Goal: Task Accomplishment & Management: Manage account settings

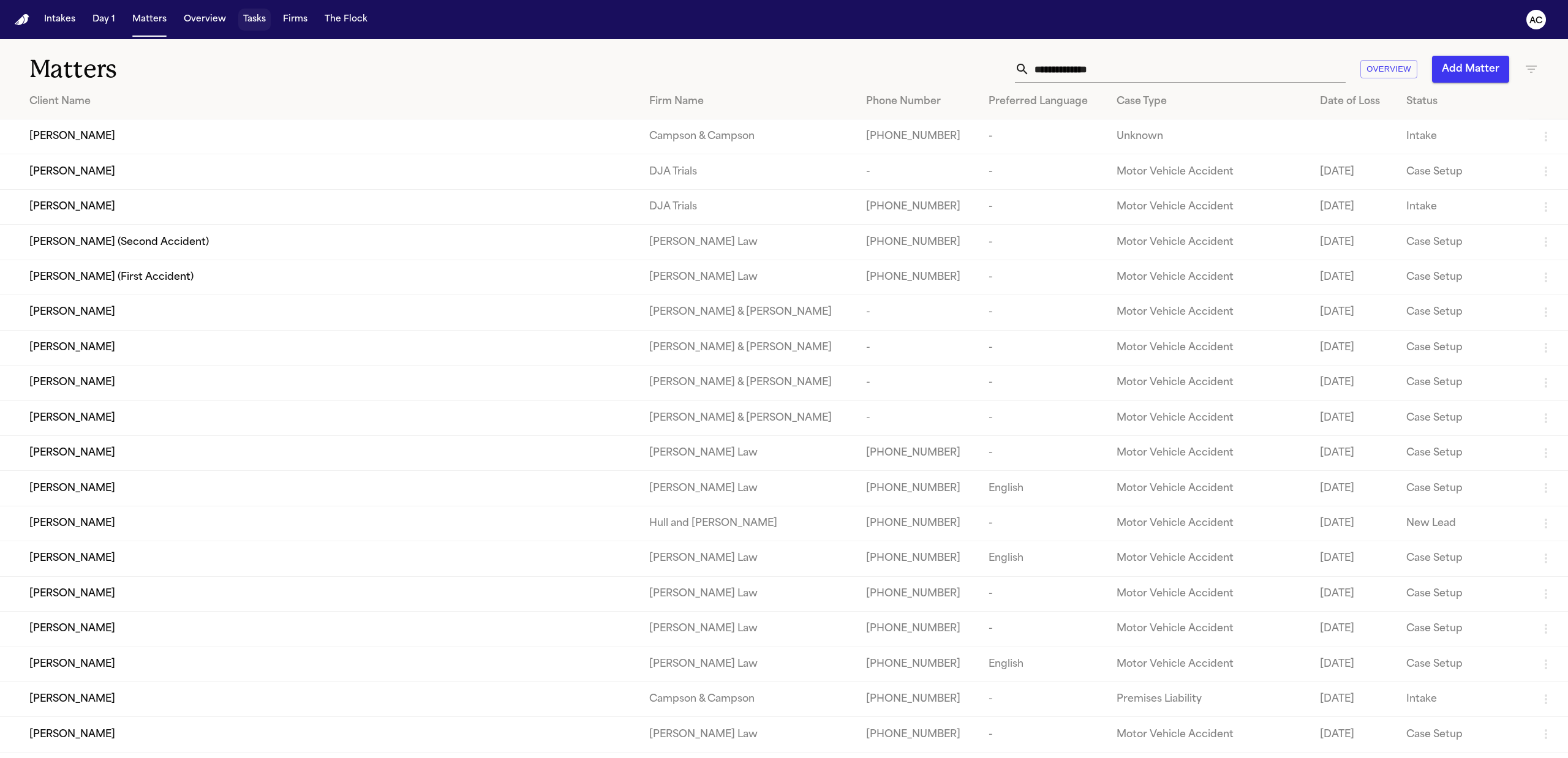
click at [243, 19] on button "Tasks" at bounding box center [255, 19] width 33 height 22
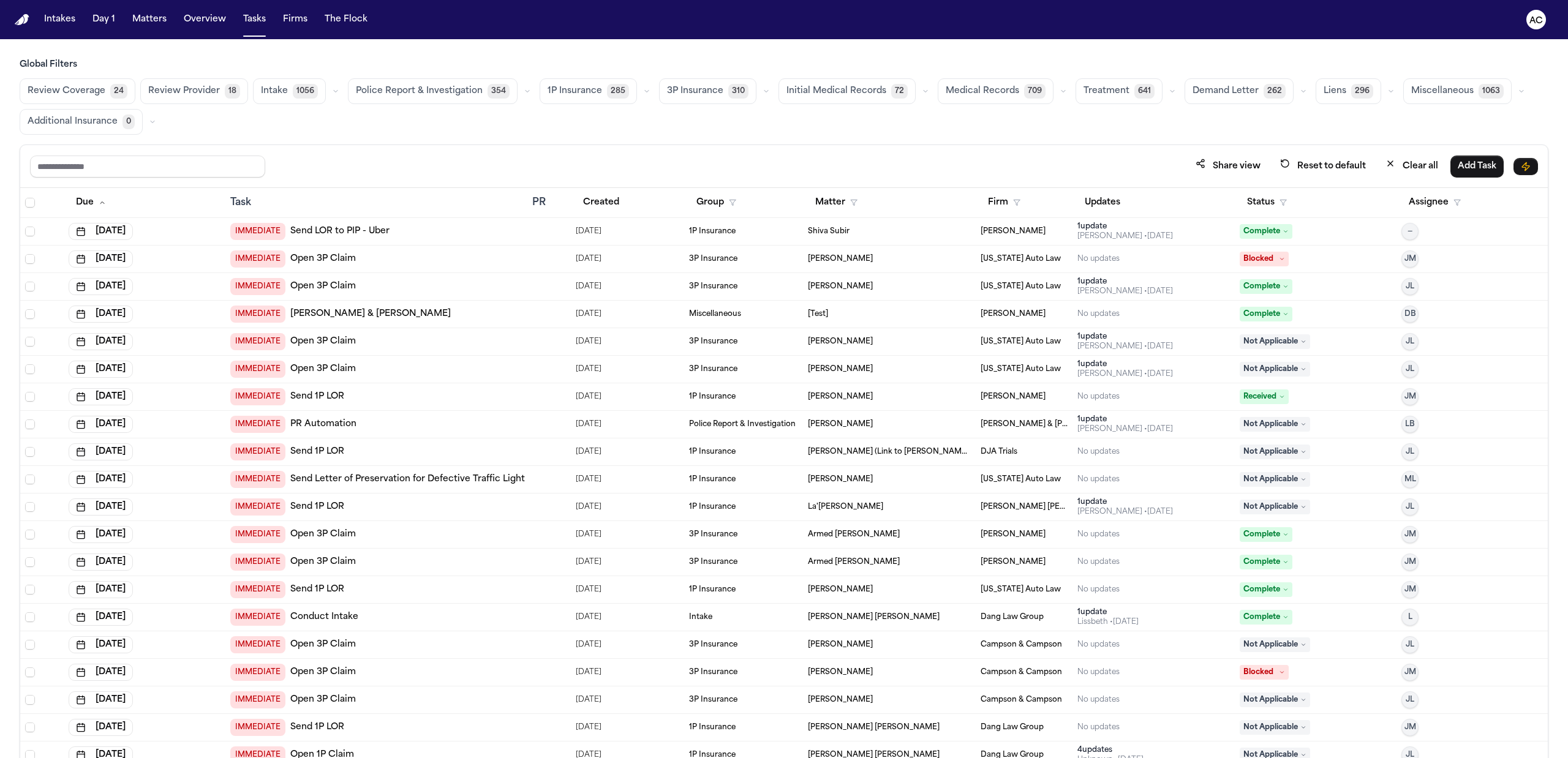
click at [858, 89] on span "Initial Medical Records" at bounding box center [836, 90] width 100 height 12
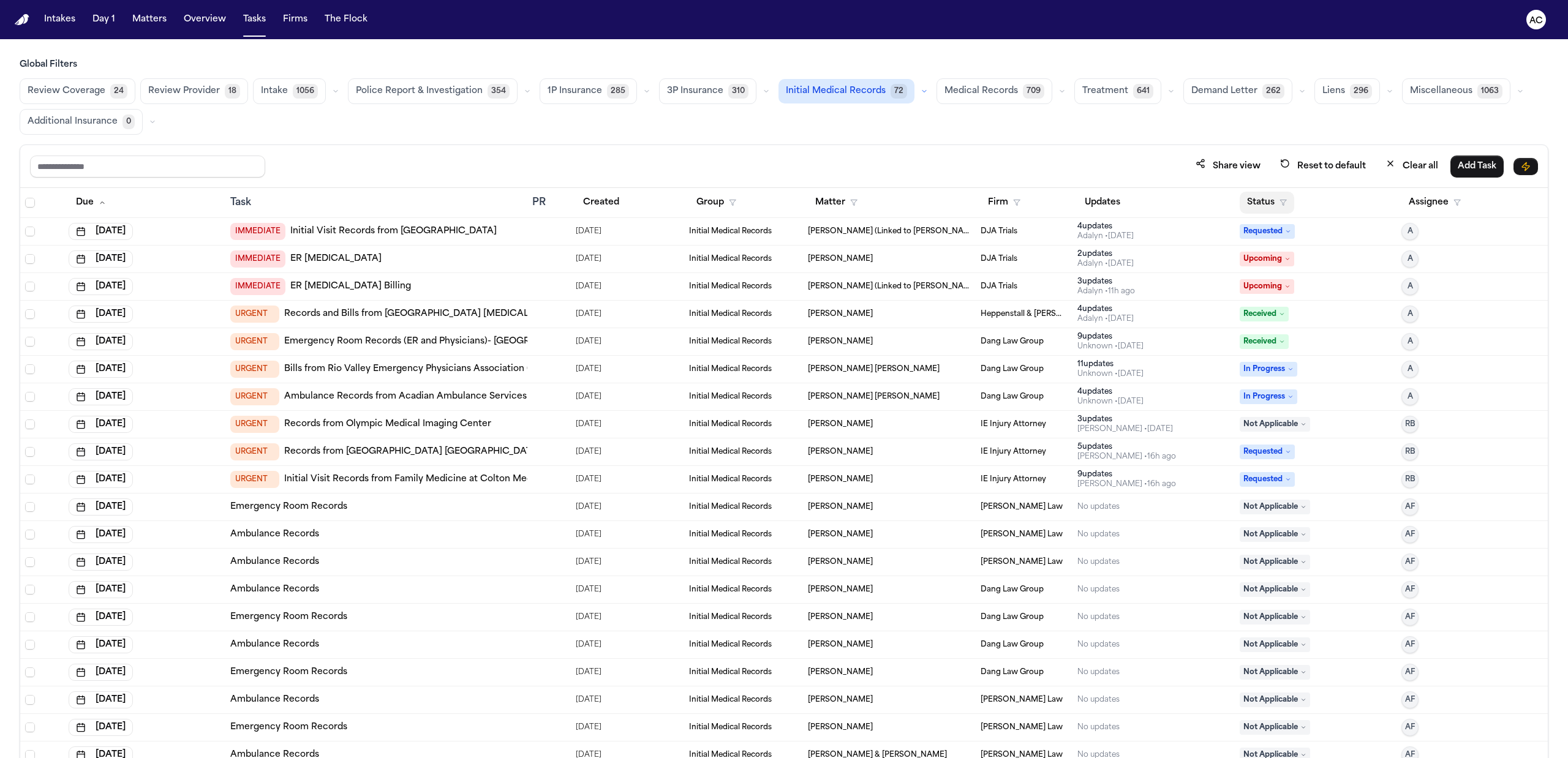
click at [1240, 209] on button "Status" at bounding box center [1268, 203] width 55 height 22
click at [1278, 312] on div "Pending" at bounding box center [1303, 311] width 102 height 15
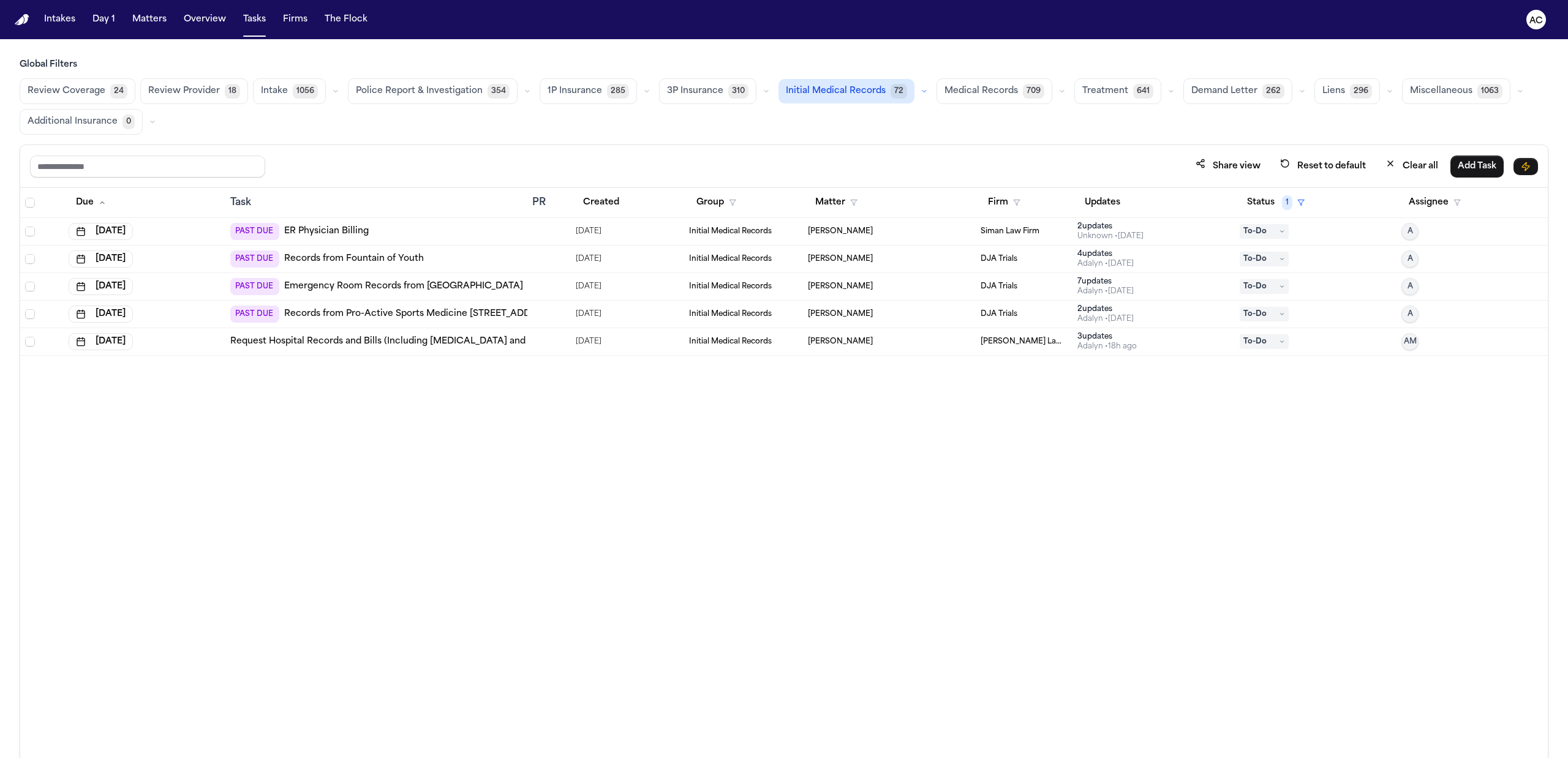
click at [466, 315] on link "Records from Pro-Active Sports Medicine [STREET_ADDRESS] 91741" at bounding box center [433, 313] width 298 height 12
